Goal: Task Accomplishment & Management: Use online tool/utility

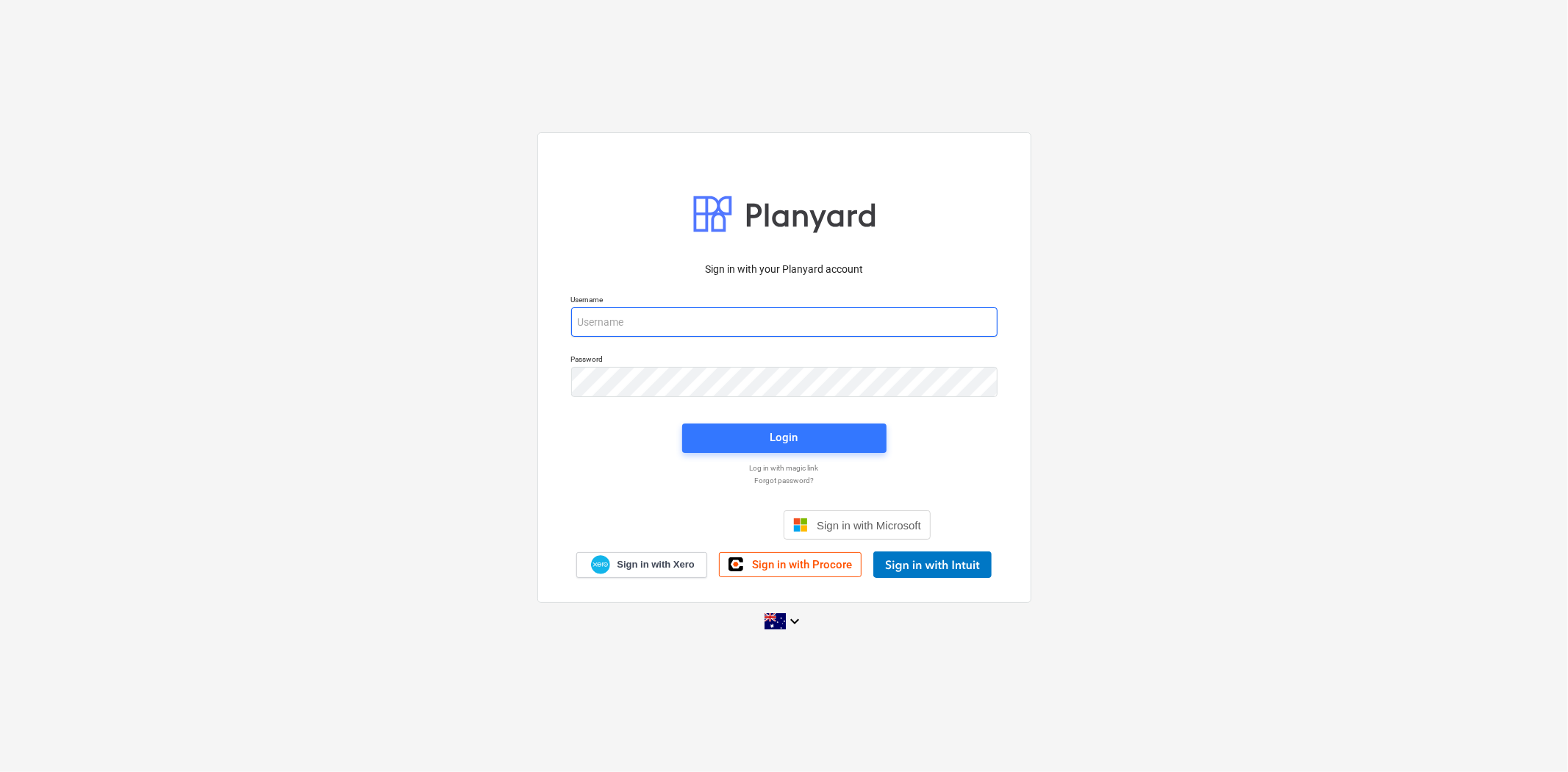
click at [758, 325] on input "email" at bounding box center [784, 322] width 426 height 29
click at [650, 320] on input "email" at bounding box center [784, 322] width 426 height 29
type input "[PERSON_NAME][EMAIL_ADDRESS][DOMAIN_NAME]"
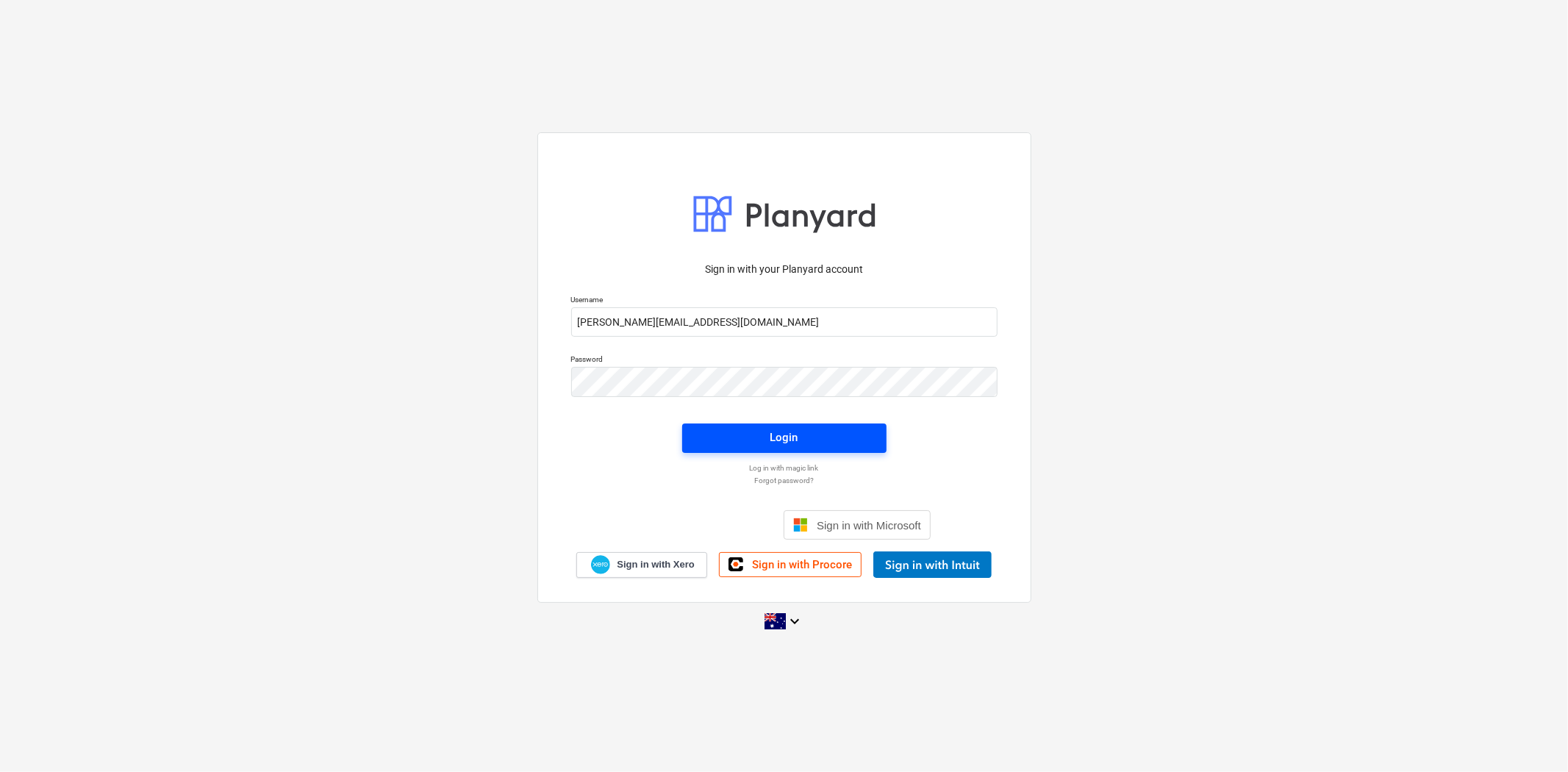
click at [776, 437] on div "Login" at bounding box center [784, 437] width 28 height 19
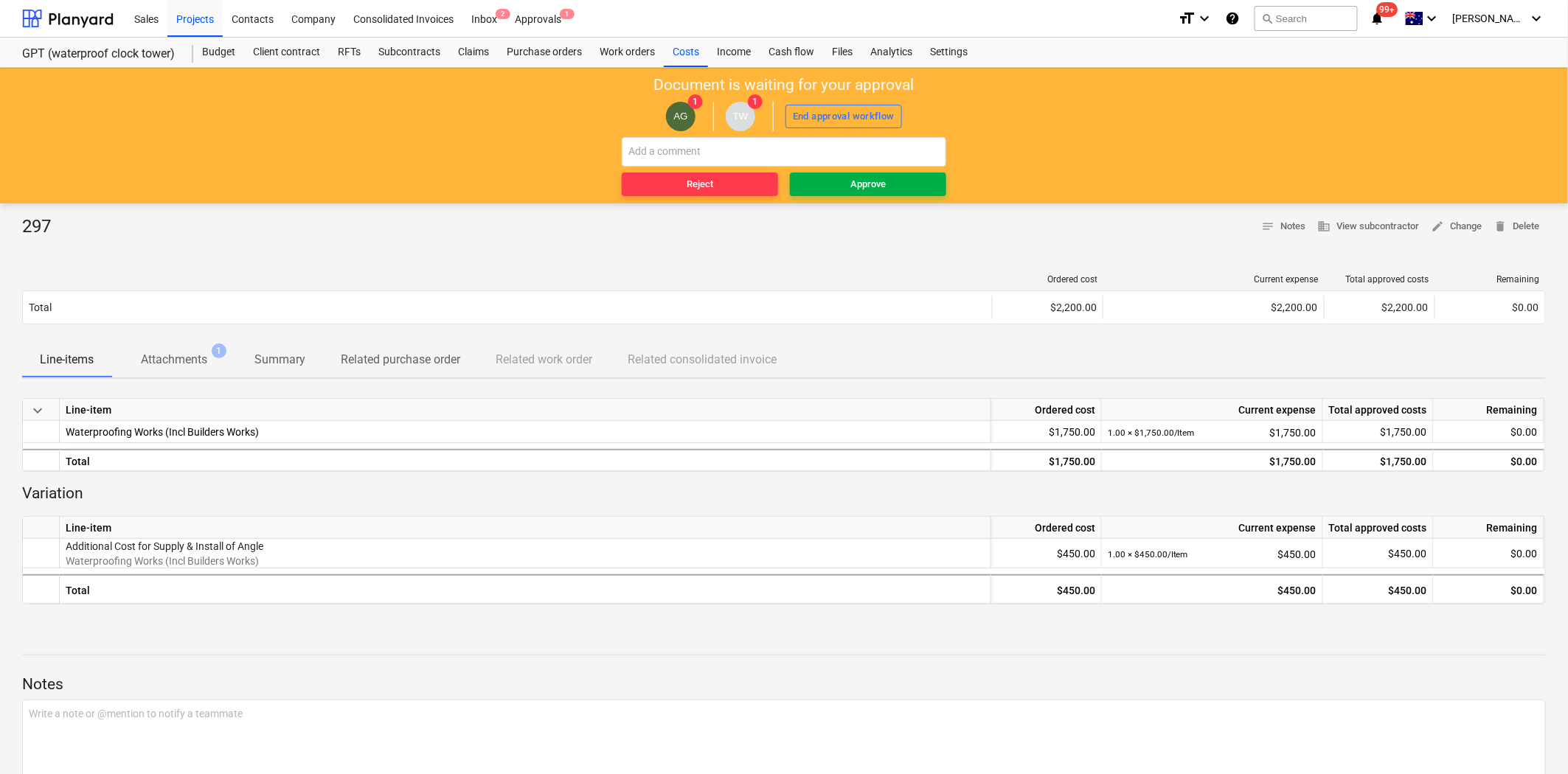
click at [880, 179] on div "Approve" at bounding box center [868, 185] width 35 height 17
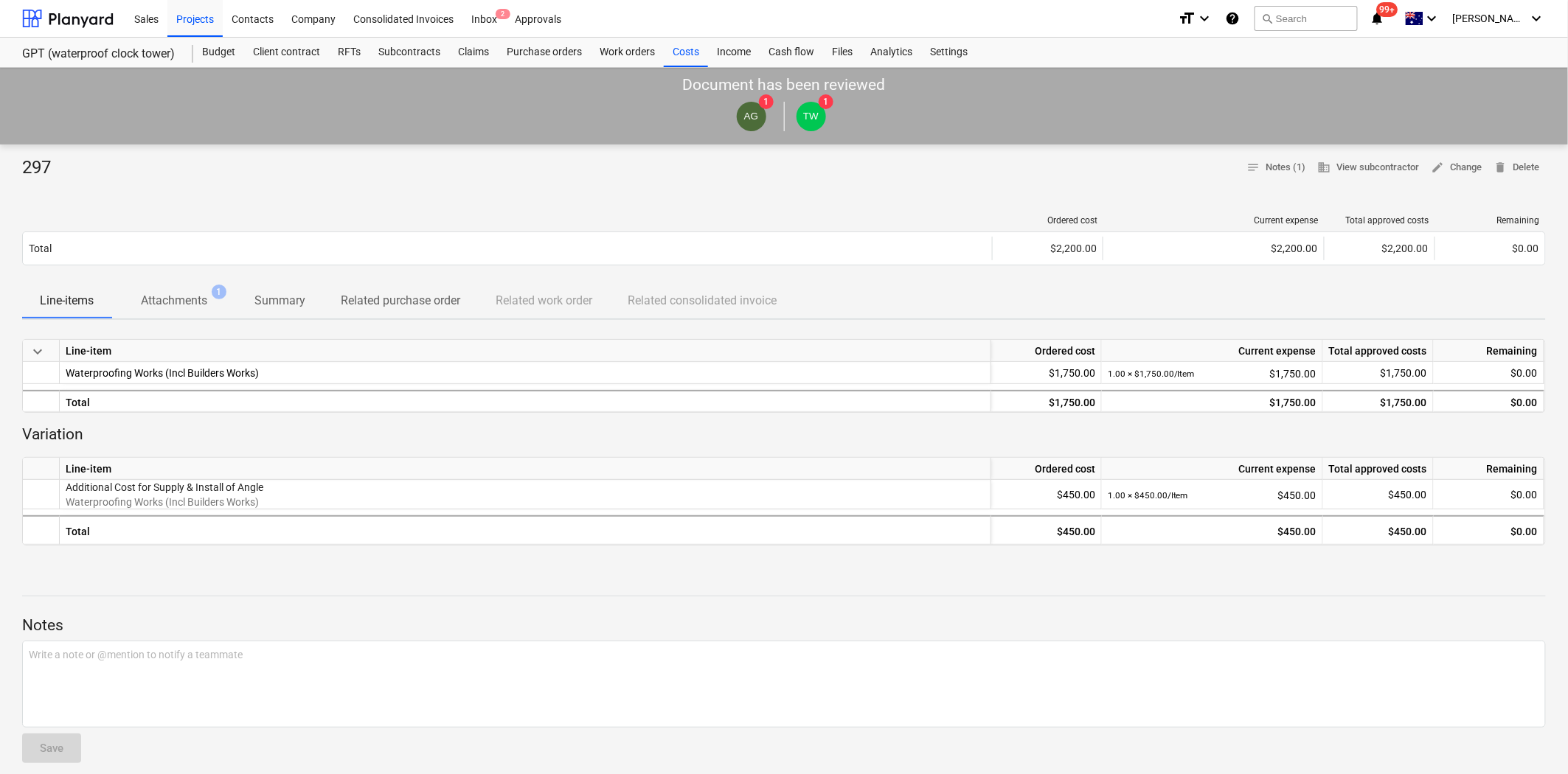
click at [162, 297] on p "Attachments" at bounding box center [174, 300] width 67 height 18
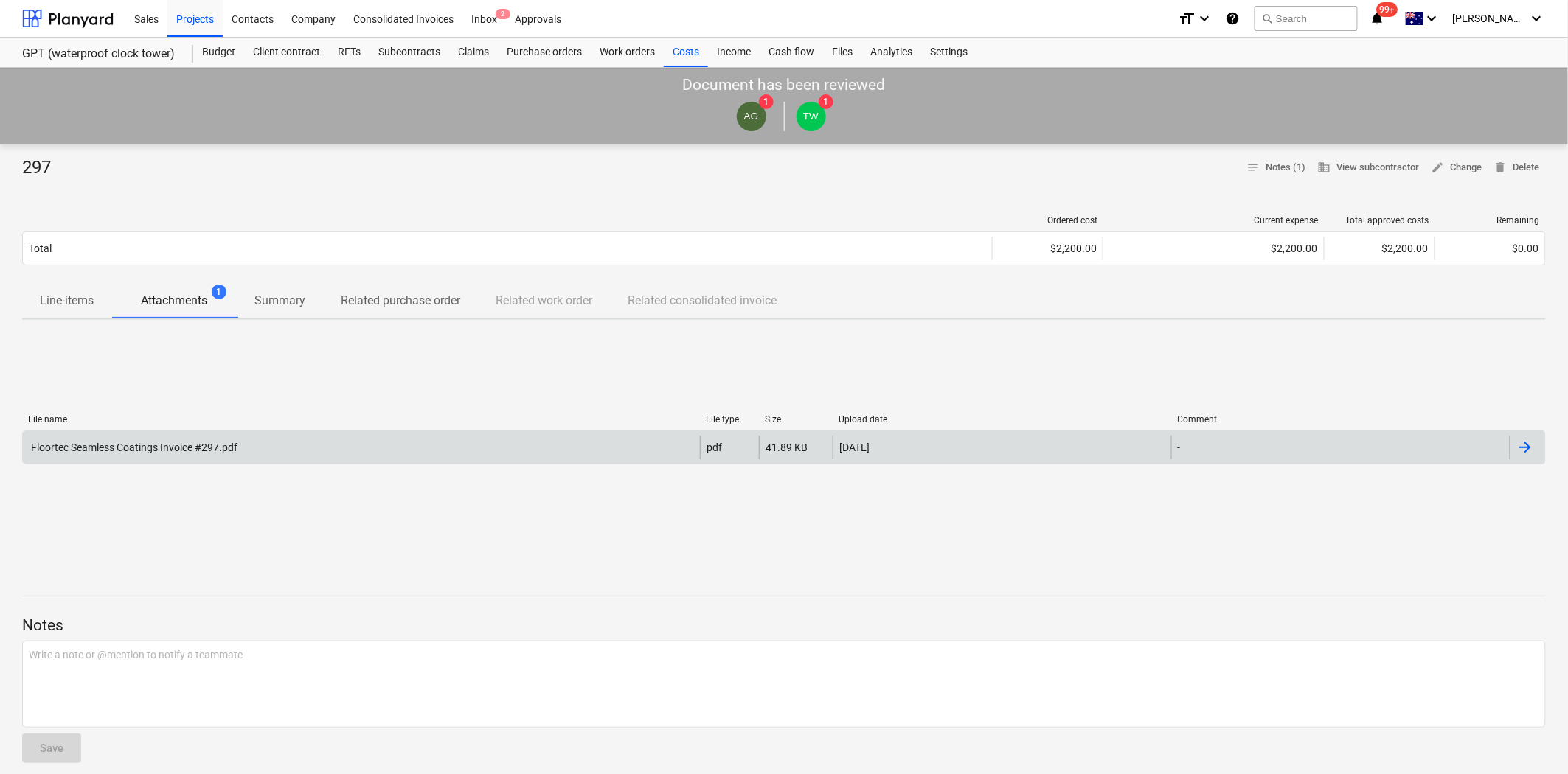
click at [1531, 444] on div at bounding box center [1525, 447] width 18 height 18
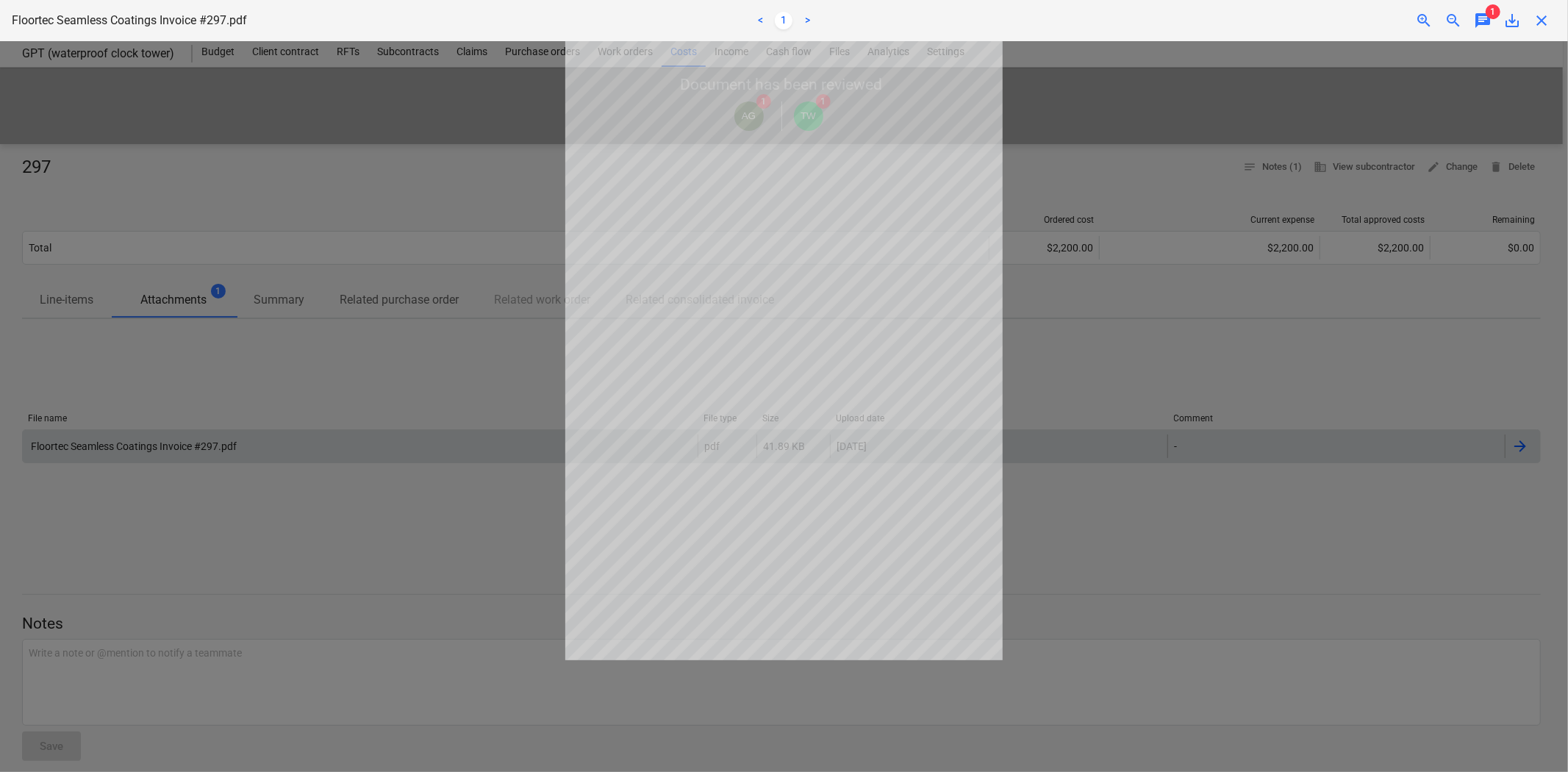
click at [1317, 369] on div at bounding box center [784, 406] width 1568 height 731
click at [1540, 19] on span "close" at bounding box center [1541, 20] width 18 height 18
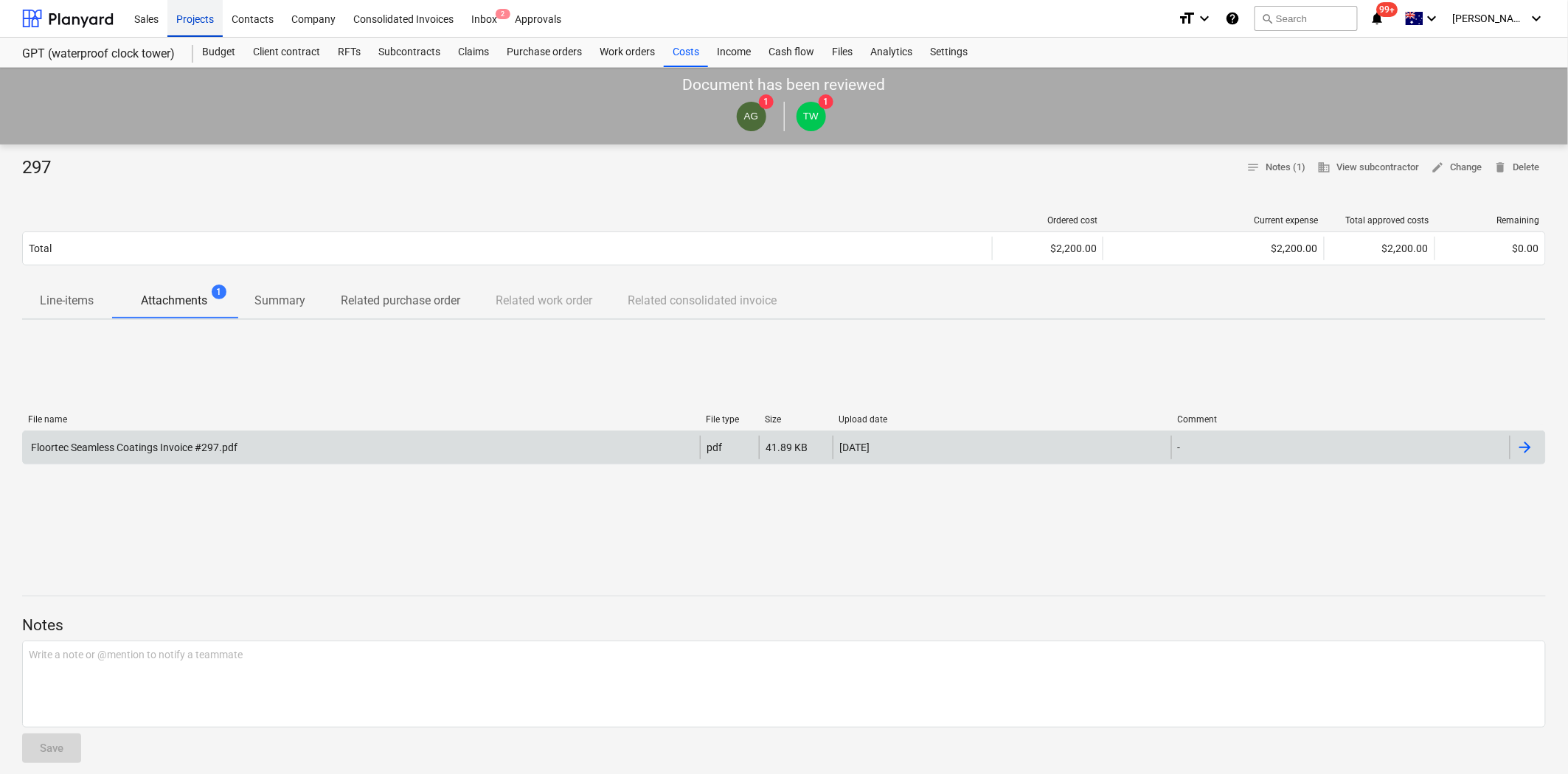
click at [189, 18] on div "Projects" at bounding box center [196, 18] width 56 height 38
